Goal: Obtain resource: Download file/media

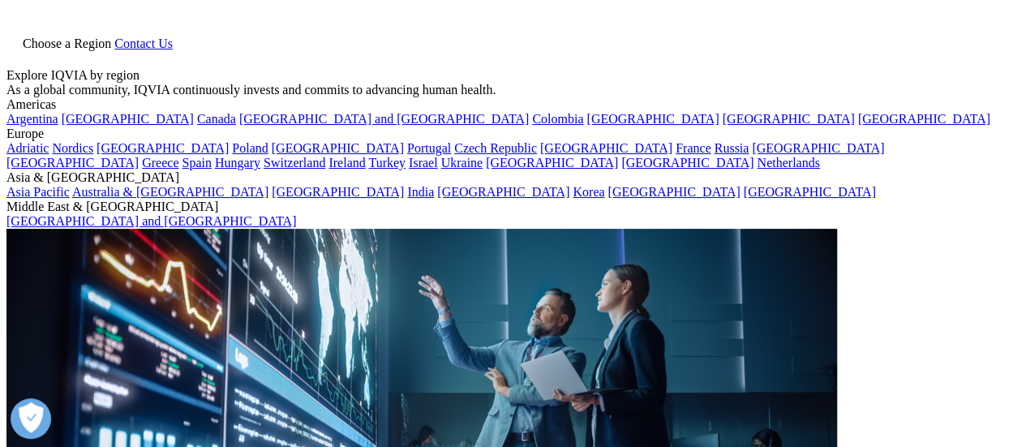
type input "Oncology Therapy Access in the Era of Personalized Medicine: Select Countries i…"
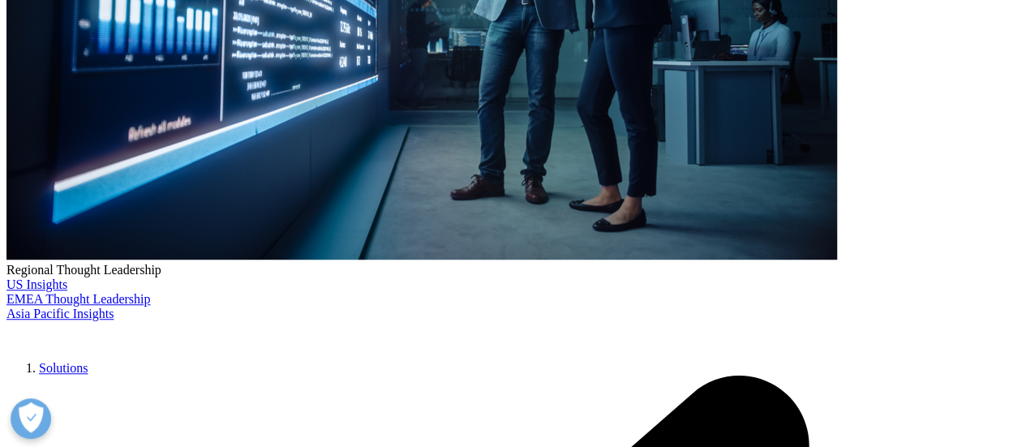
scroll to position [487, 0]
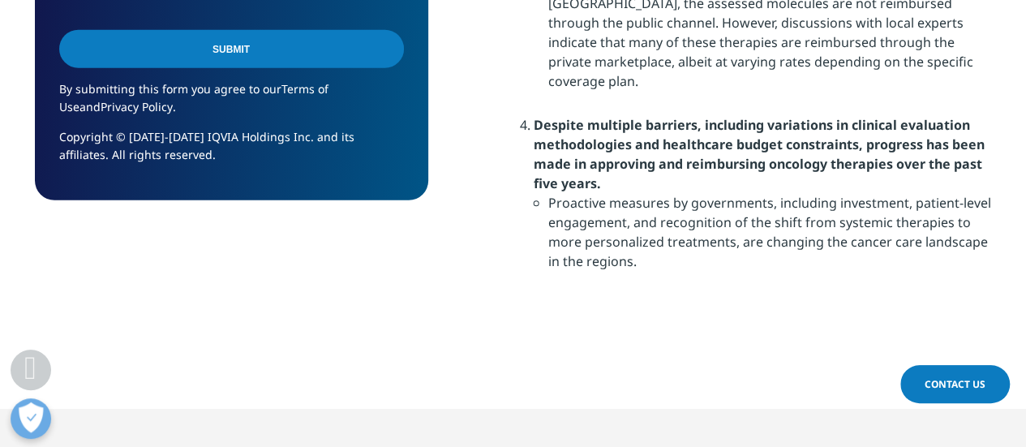
scroll to position [2433, 0]
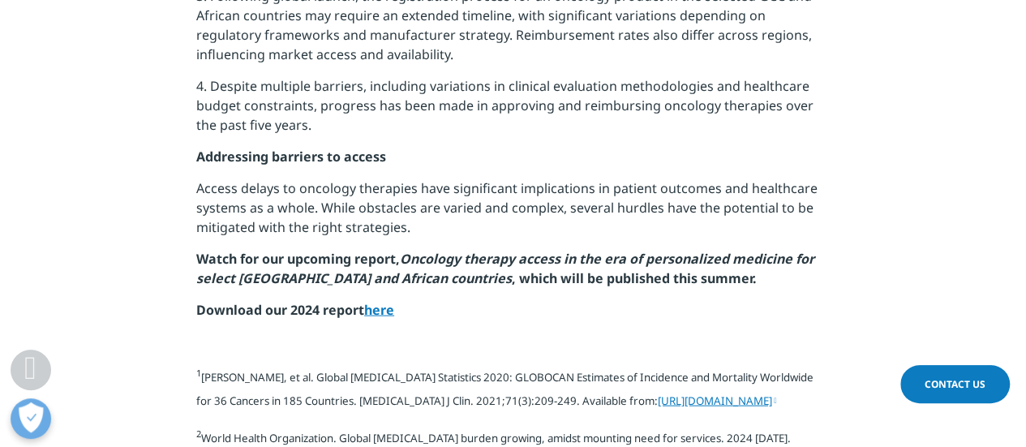
scroll to position [1622, 0]
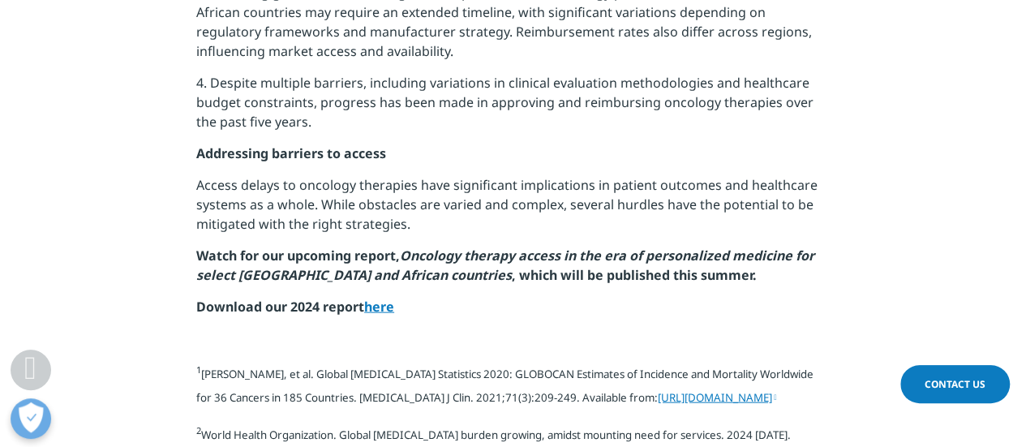
click at [383, 298] on link "here" at bounding box center [379, 307] width 30 height 18
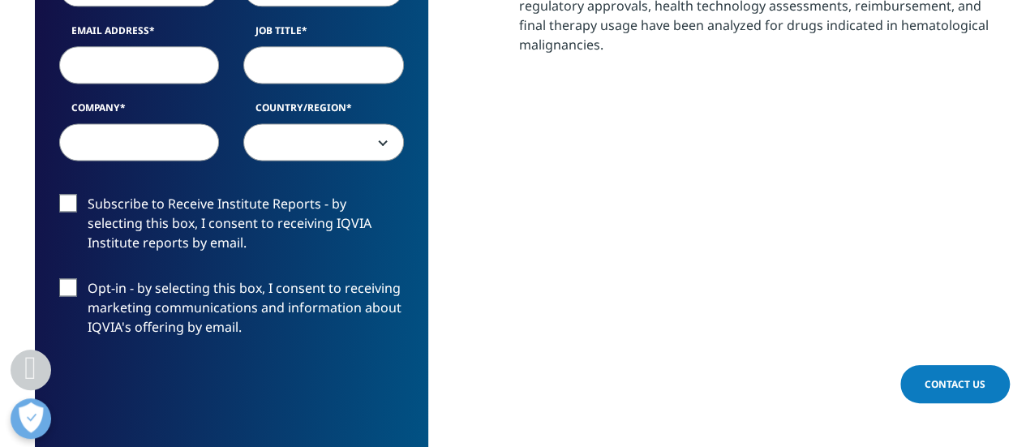
scroll to position [973, 0]
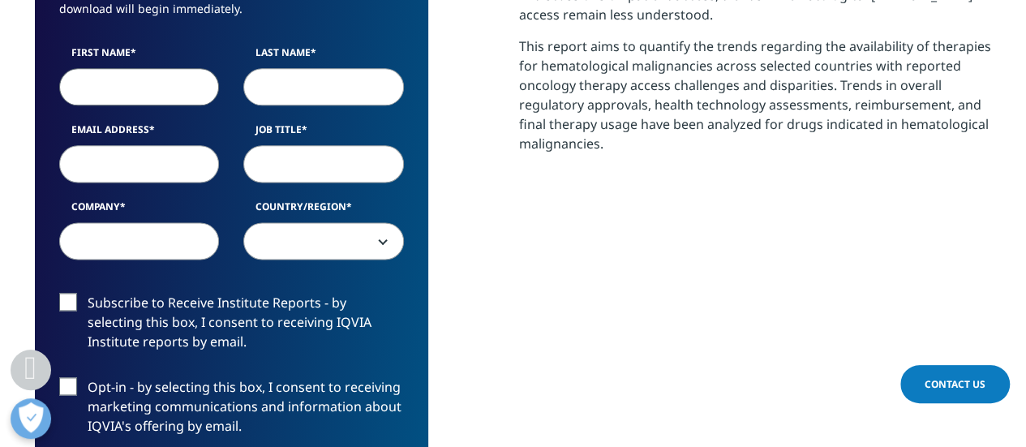
click at [116, 84] on input "First Name" at bounding box center [139, 86] width 161 height 37
type input "A"
type input "Benzaamia"
click at [262, 80] on input "Last Name" at bounding box center [323, 86] width 161 height 37
type input "abdelmouneim"
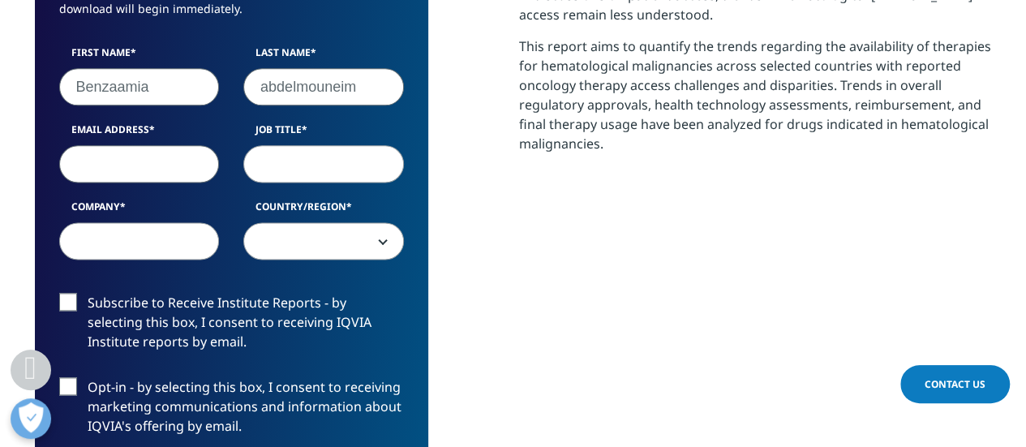
click at [170, 162] on input "Email Address" at bounding box center [139, 163] width 161 height 37
type input "[EMAIL_ADDRESS][DOMAIN_NAME]"
click at [323, 165] on input "Job Title" at bounding box center [323, 163] width 161 height 37
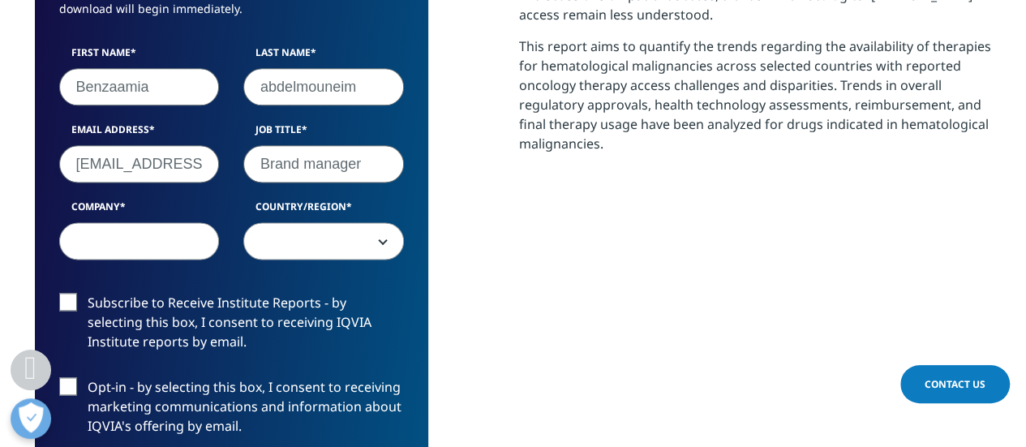
type input "Brand manager"
click at [125, 244] on input "Company" at bounding box center [139, 240] width 161 height 37
type input "sandoz"
click at [393, 238] on span at bounding box center [323, 241] width 159 height 37
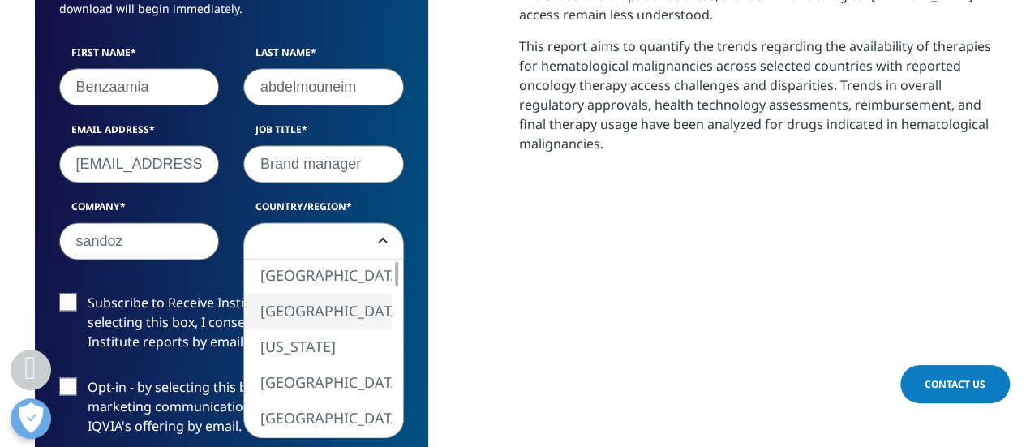
select select "[GEOGRAPHIC_DATA]"
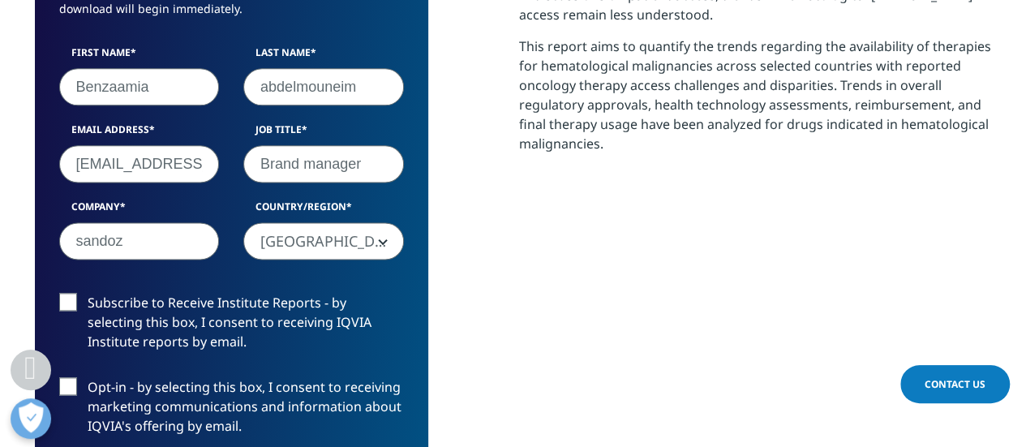
click at [65, 389] on label "Opt-in - by selecting this box, I consent to receiving marketing communications…" at bounding box center [231, 410] width 345 height 67
click at [88, 377] on input "Opt-in - by selecting this box, I consent to receiving marketing communications…" at bounding box center [88, 377] width 0 height 0
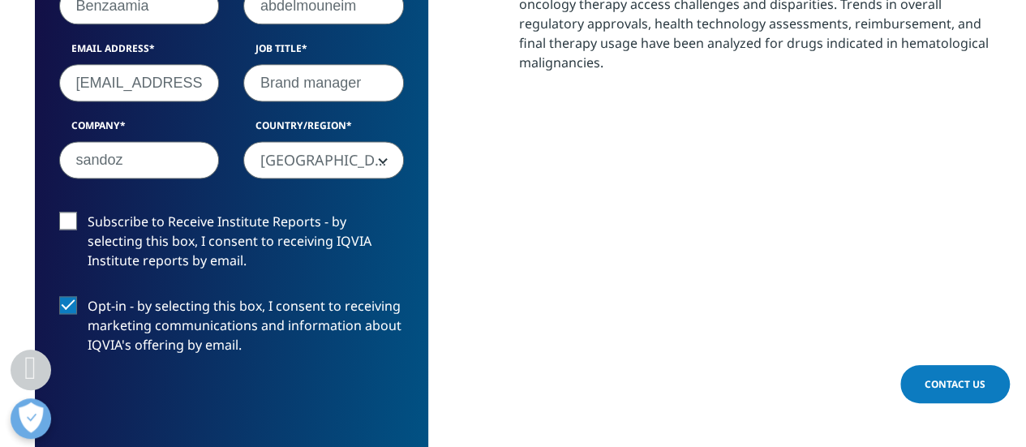
click at [62, 307] on label "Opt-in - by selecting this box, I consent to receiving marketing communications…" at bounding box center [231, 329] width 345 height 67
click at [88, 296] on input "Opt-in - by selecting this box, I consent to receiving marketing communications…" at bounding box center [88, 296] width 0 height 0
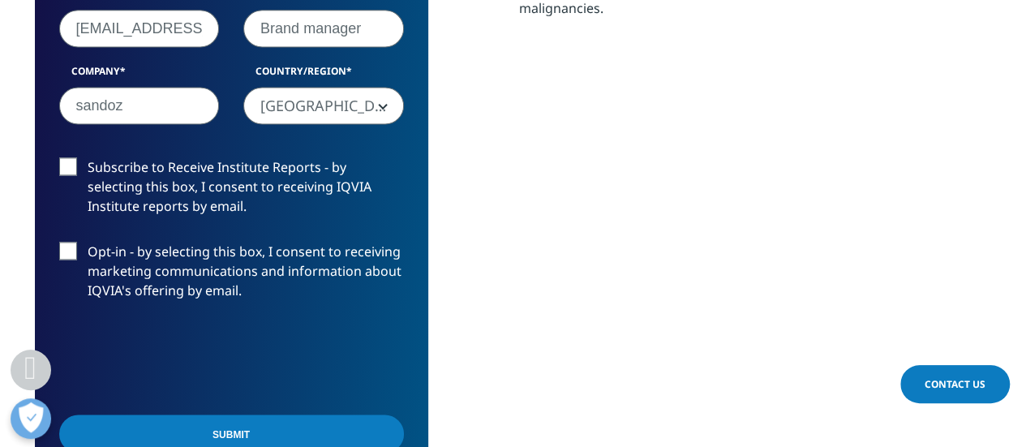
scroll to position [1136, 0]
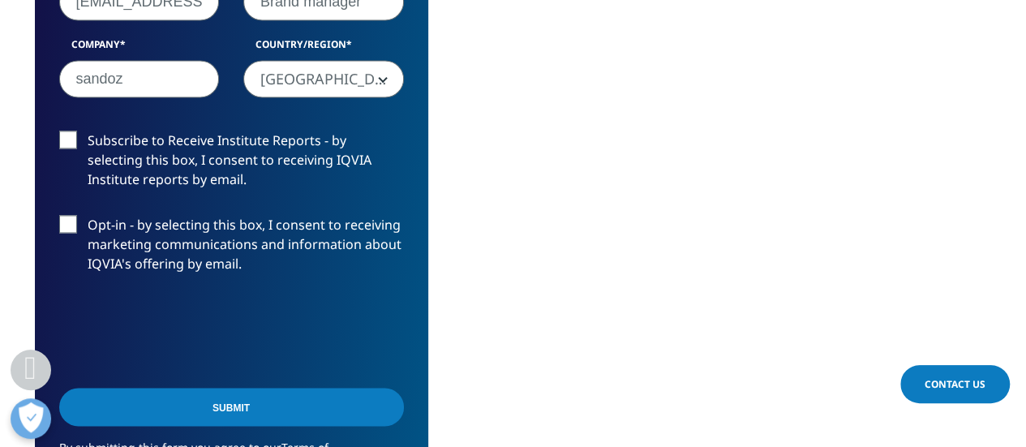
click at [182, 408] on input "Submit" at bounding box center [231, 407] width 345 height 38
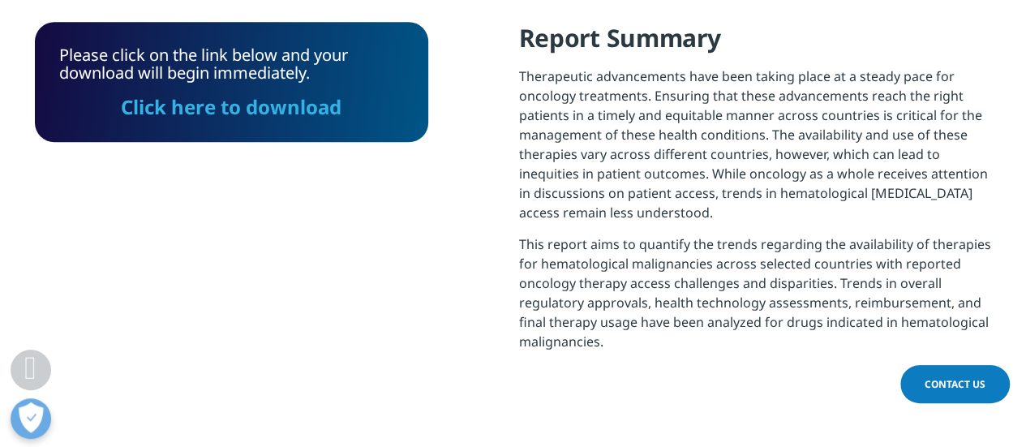
scroll to position [659, 0]
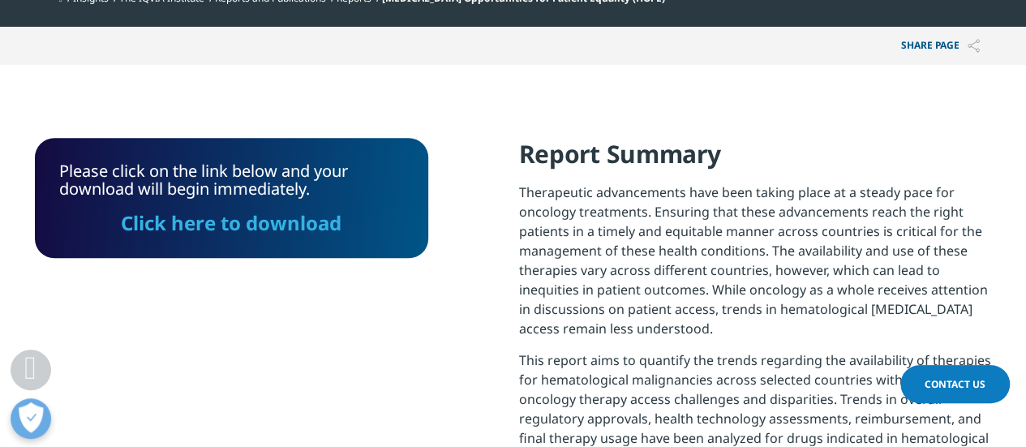
click at [225, 225] on link "Click here to download" at bounding box center [231, 222] width 221 height 27
